Goal: Find specific page/section

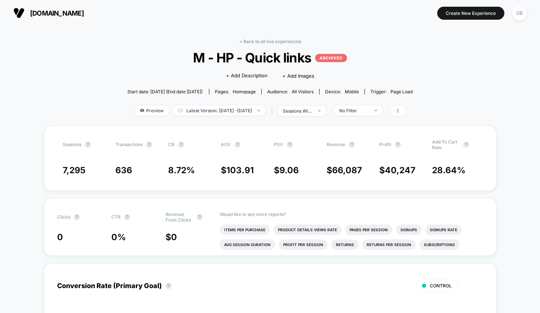
click at [18, 11] on img at bounding box center [18, 12] width 11 height 11
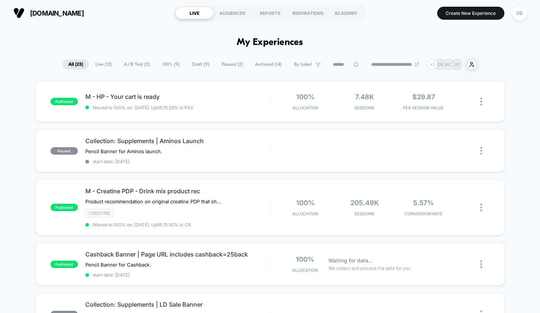
click at [137, 67] on span "A/B Test ( 3 )" at bounding box center [136, 64] width 37 height 10
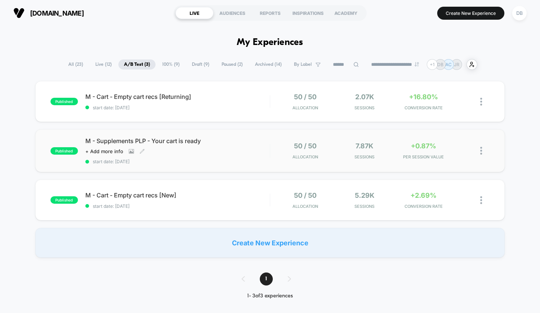
click at [186, 143] on span "M - Supplements PLP - Your cart is ready" at bounding box center [177, 140] width 185 height 7
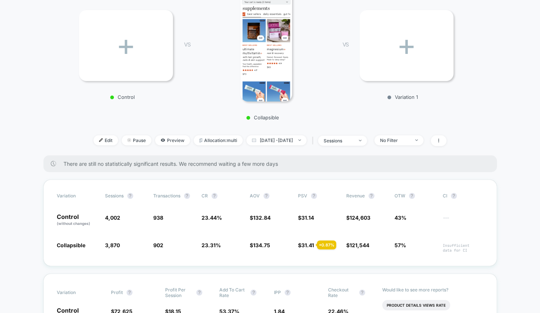
scroll to position [128, 0]
